Goal: Task Accomplishment & Management: Complete application form

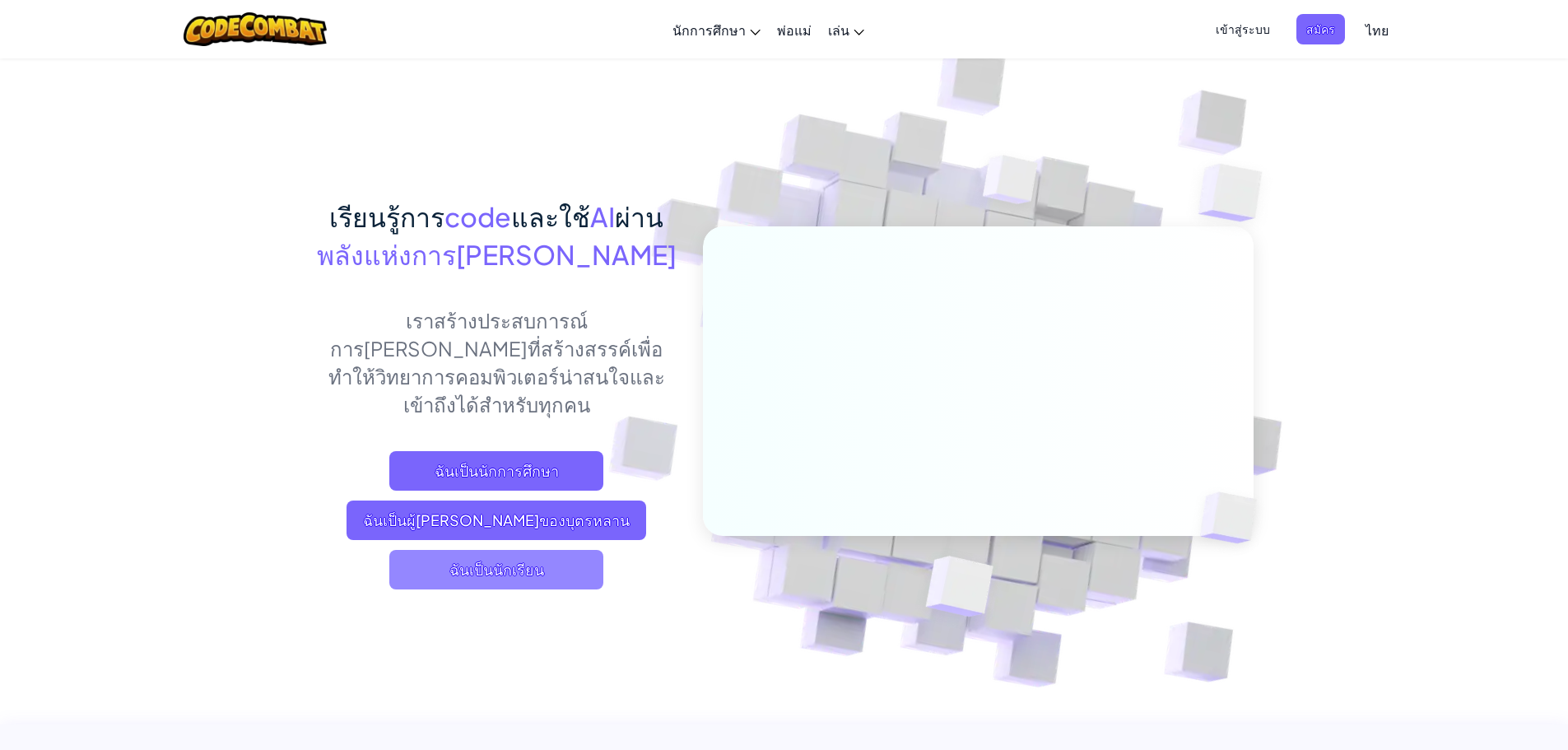
click at [454, 550] on span "ฉันเป็นนักเรียน" at bounding box center [496, 570] width 214 height 40
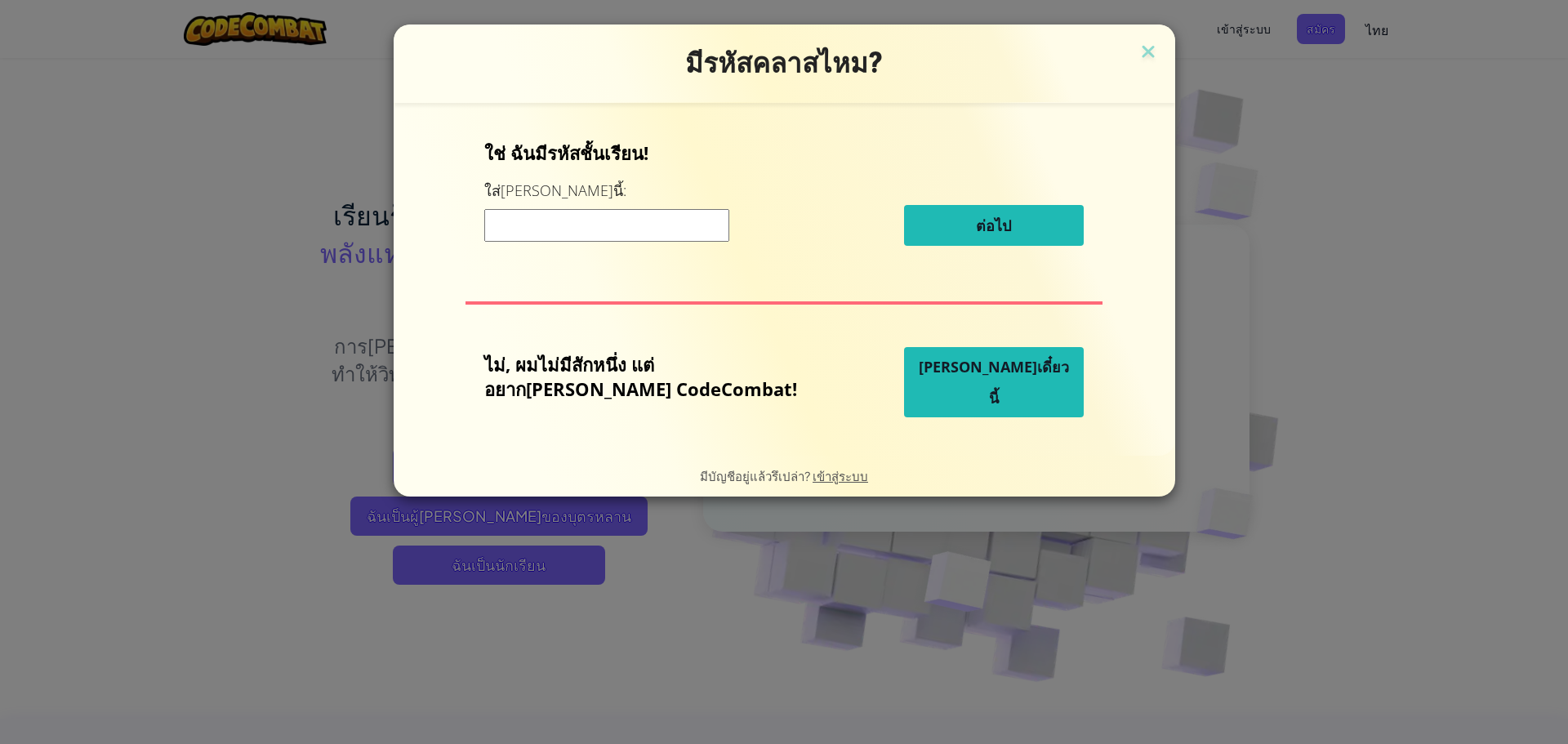
click at [1115, 55] on h3 "มีรหัสคลาสไหม?" at bounding box center [784, 63] width 757 height 34
click at [1137, 54] on img at bounding box center [1148, 53] width 22 height 24
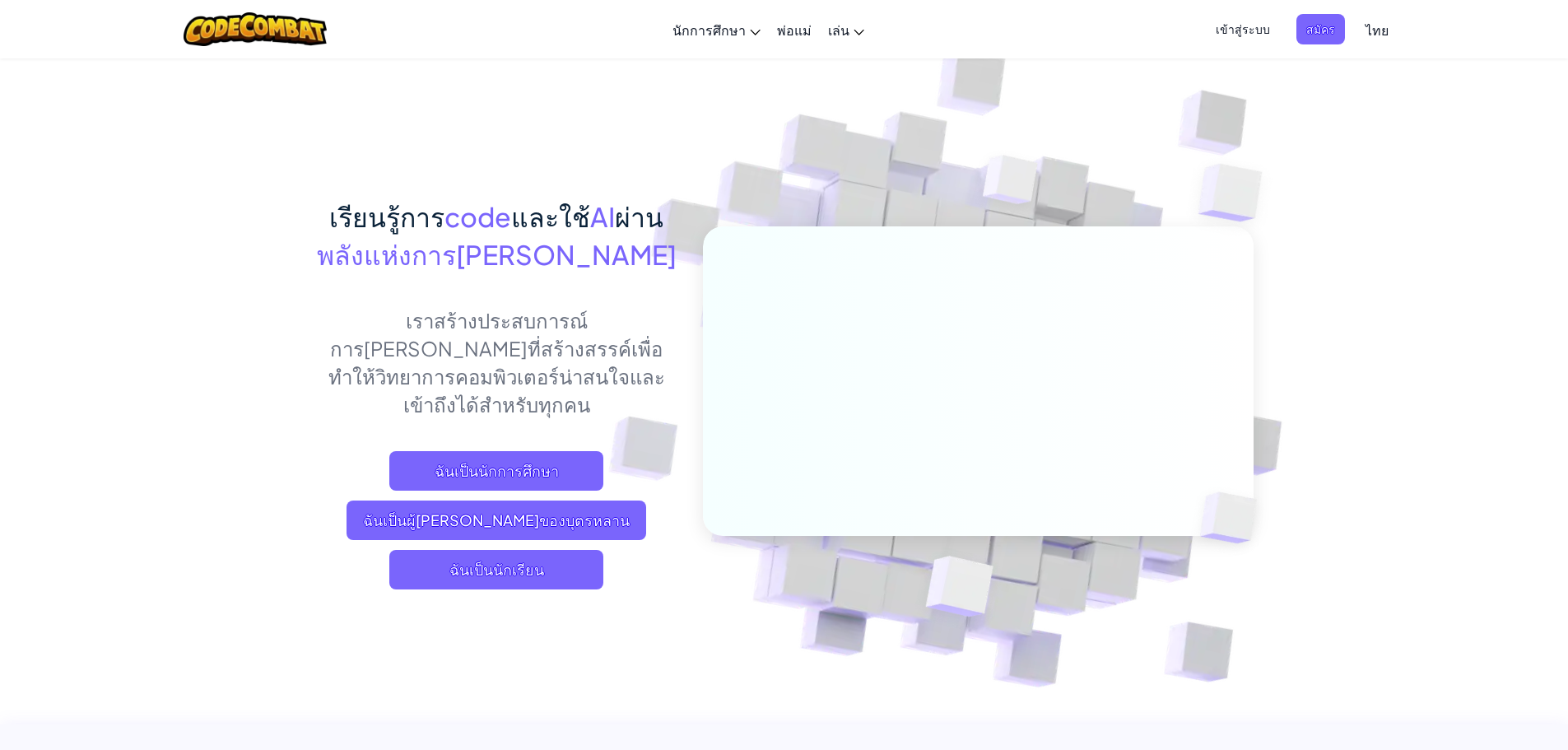
click at [1238, 27] on span "เข้าสู่ระบบ" at bounding box center [1242, 29] width 74 height 30
